Goal: Task Accomplishment & Management: Use online tool/utility

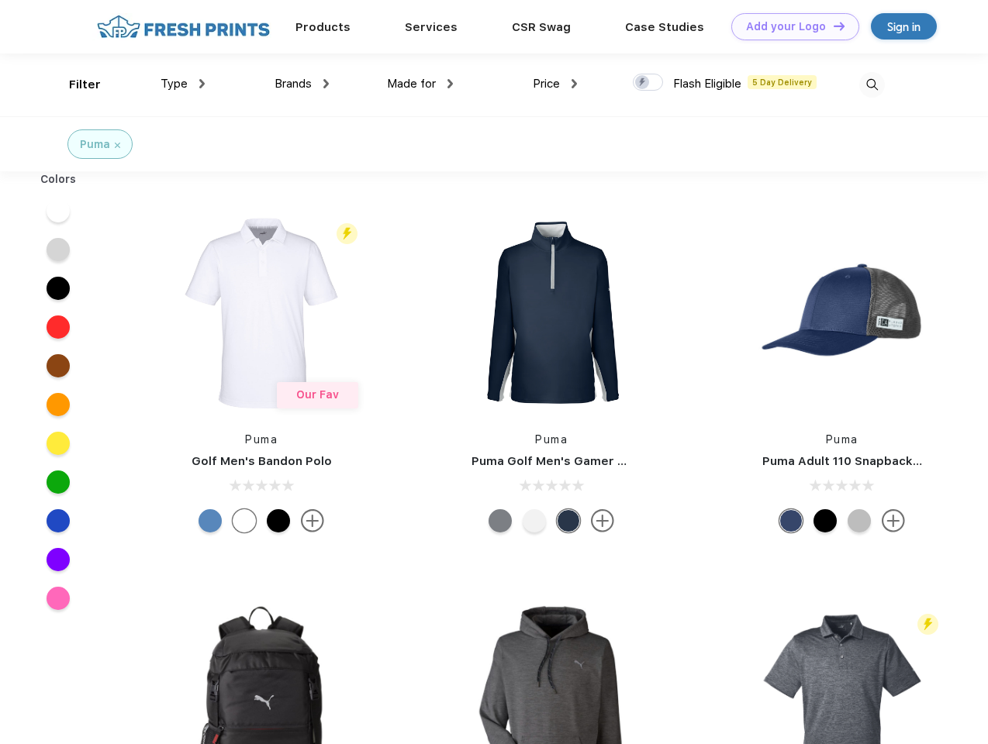
click at [789, 26] on link "Add your Logo Design Tool" at bounding box center [795, 26] width 128 height 27
click at [0, 0] on div "Design Tool" at bounding box center [0, 0] width 0 height 0
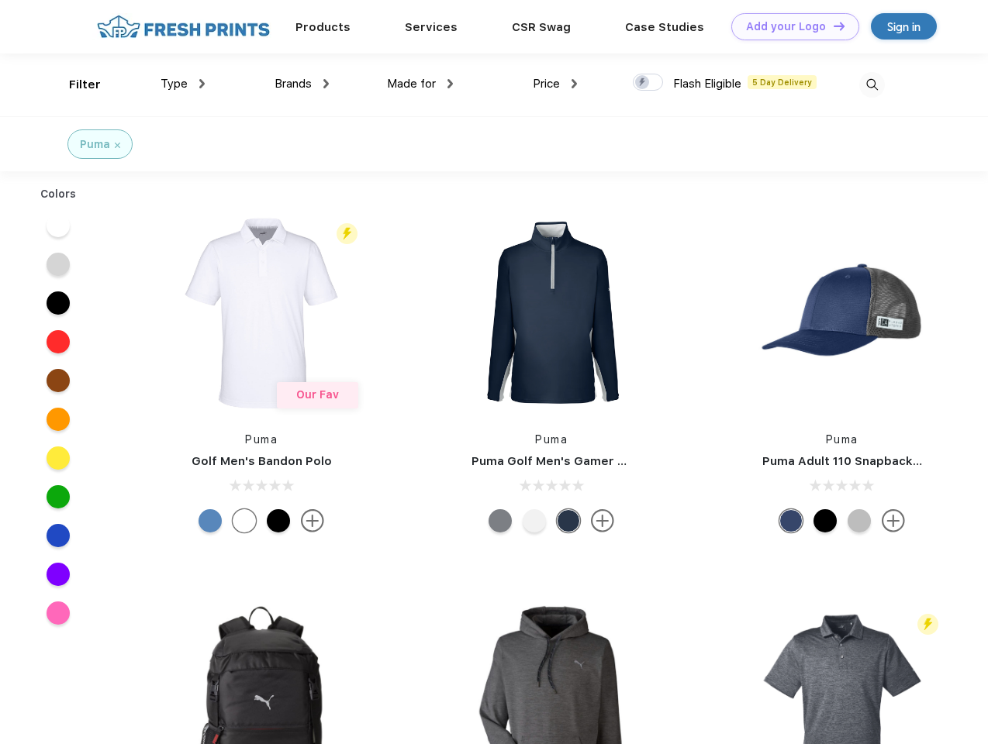
click at [832, 26] on link "Add your Logo Design Tool" at bounding box center [795, 26] width 128 height 27
click at [74, 85] on div "Filter" at bounding box center [85, 85] width 32 height 18
click at [183, 84] on span "Type" at bounding box center [173, 84] width 27 height 14
click at [302, 84] on span "Brands" at bounding box center [292, 84] width 37 height 14
click at [420, 84] on span "Made for" at bounding box center [411, 84] width 49 height 14
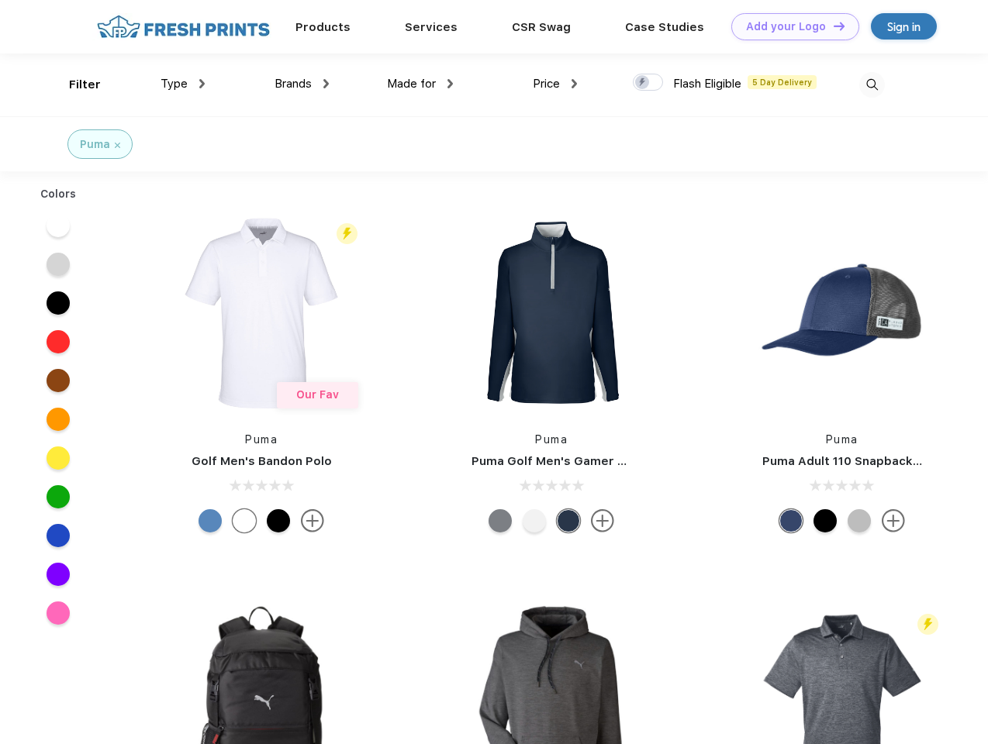
click at [555, 84] on span "Price" at bounding box center [546, 84] width 27 height 14
click at [648, 83] on div at bounding box center [648, 82] width 30 height 17
click at [643, 83] on input "checkbox" at bounding box center [638, 78] width 10 height 10
click at [871, 85] on img at bounding box center [872, 85] width 26 height 26
